Goal: Information Seeking & Learning: Learn about a topic

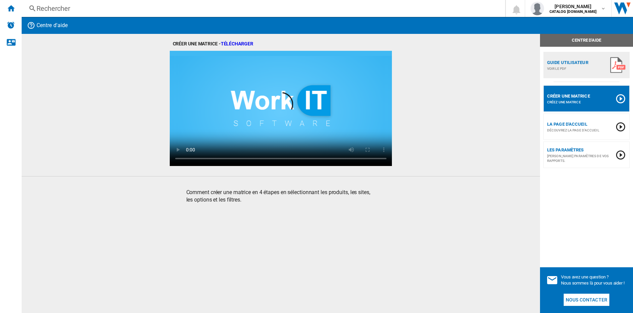
click at [100, 9] on div "Rechercher" at bounding box center [262, 8] width 451 height 9
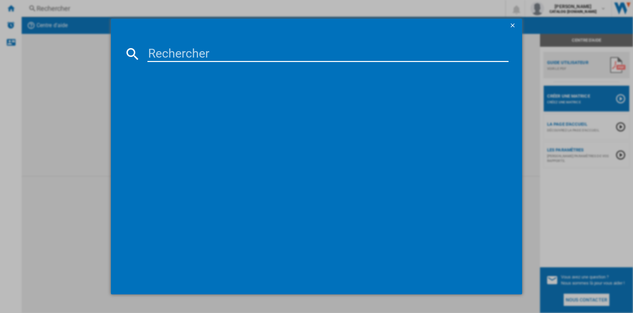
click at [184, 58] on input at bounding box center [328, 54] width 362 height 16
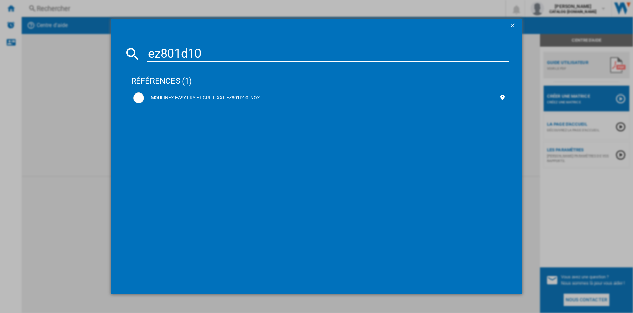
type input "ez801d10"
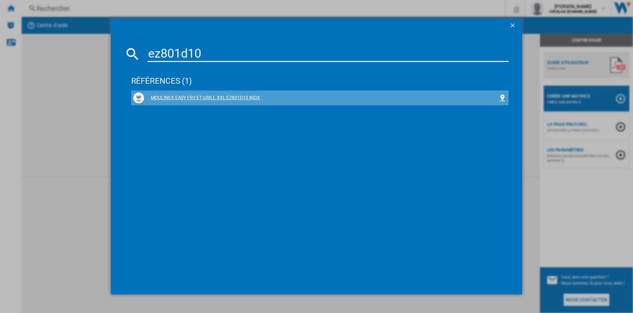
click at [157, 98] on div "MOULINEX EASY FRY ET GRILL XXL EZ801D10 INOX" at bounding box center [321, 97] width 355 height 7
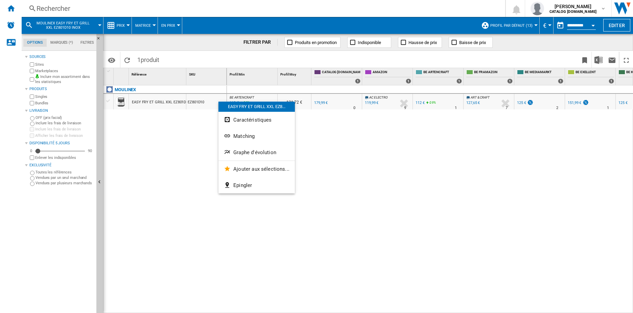
drag, startPoint x: 247, startPoint y: 184, endPoint x: 286, endPoint y: 126, distance: 70.0
click at [290, 125] on div "EASY FRY ET GRILL XXL EZ8... Caractéristiques Matching Graphe d'évolution Ajout…" at bounding box center [257, 147] width 76 height 92
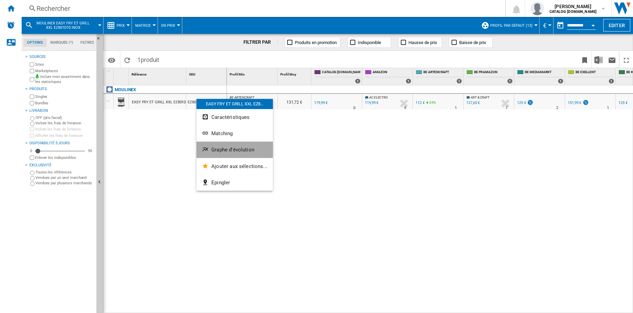
click at [242, 150] on span "Graphe d'évolution" at bounding box center [232, 149] width 43 height 6
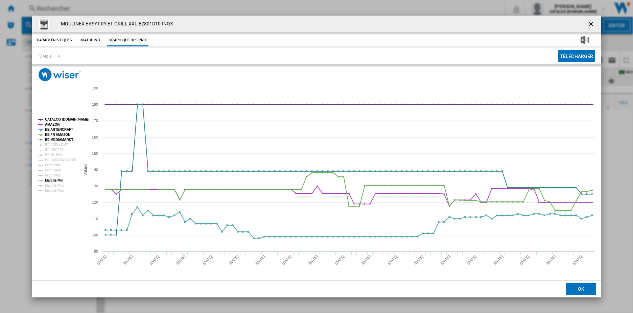
click at [63, 180] on tspan "Marché Min" at bounding box center [54, 180] width 18 height 4
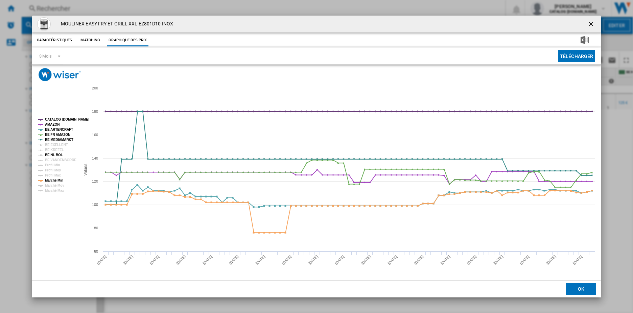
click at [60, 155] on tspan "BE NL BOL" at bounding box center [54, 155] width 18 height 4
click at [67, 161] on tspan "BE VANDENBORRE" at bounding box center [60, 160] width 31 height 4
